Goal: Information Seeking & Learning: Learn about a topic

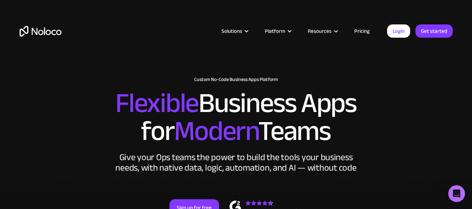
click at [364, 34] on link "Pricing" at bounding box center [362, 31] width 33 height 9
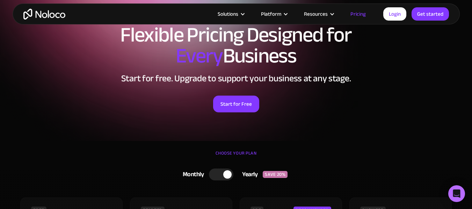
scroll to position [140, 0]
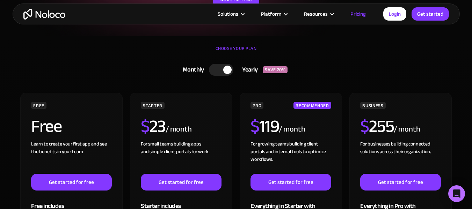
click at [229, 74] on div at bounding box center [221, 70] width 24 height 12
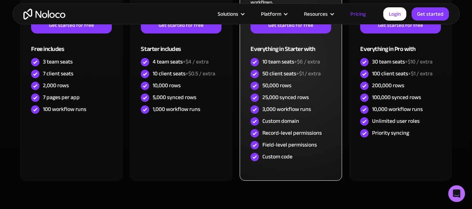
scroll to position [280, 0]
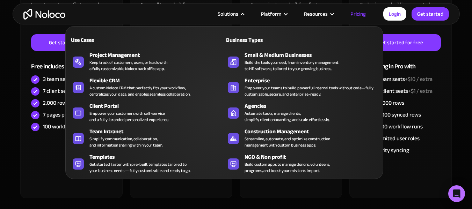
click at [227, 14] on div "Solutions" at bounding box center [228, 13] width 21 height 9
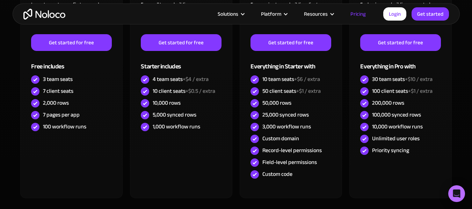
click at [227, 14] on div "Solutions" at bounding box center [228, 13] width 21 height 9
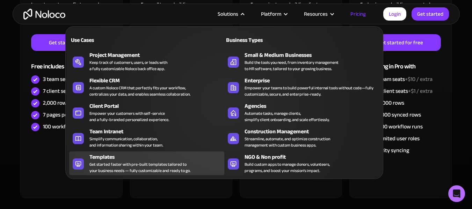
click at [104, 163] on div "Get started faster with pre-built templates tailored to your business needs — f…" at bounding box center [139, 167] width 101 height 13
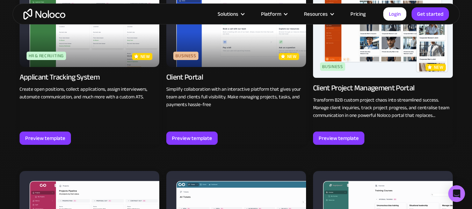
scroll to position [524, 0]
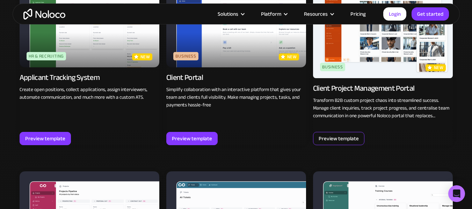
click at [317, 136] on div "Preview template" at bounding box center [338, 138] width 51 height 13
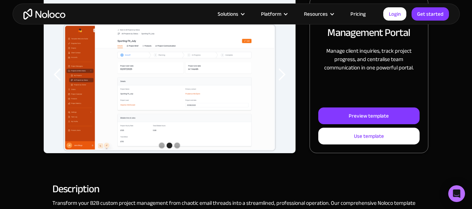
scroll to position [175, 0]
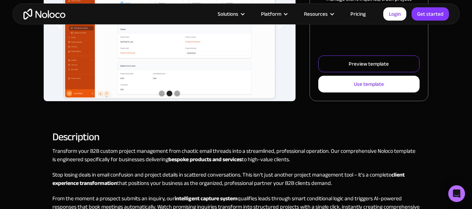
click at [376, 61] on div "Preview template" at bounding box center [369, 63] width 40 height 9
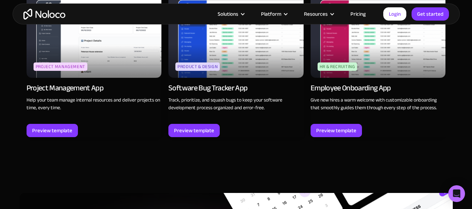
scroll to position [978, 0]
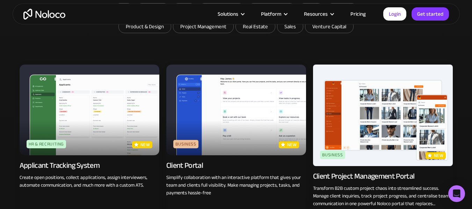
scroll to position [314, 0]
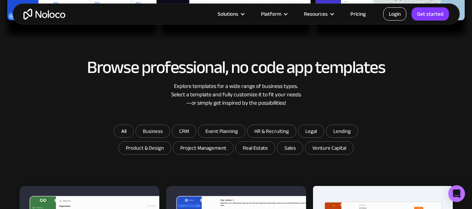
click at [395, 7] on link "Login" at bounding box center [394, 13] width 23 height 13
